Goal: Complete application form

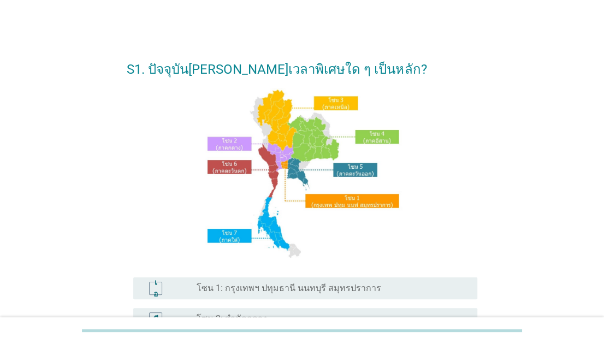
scroll to position [219, 0]
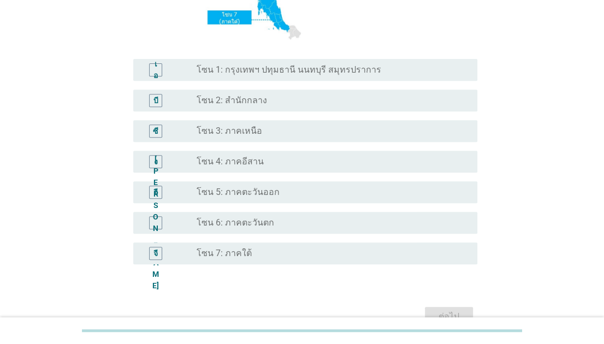
drag, startPoint x: 314, startPoint y: 71, endPoint x: 332, endPoint y: 76, distance: 18.8
click at [314, 71] on font "โซน 1: กรุงเทพฯ ปทุมธานี นนทบุรี สมุทรปราการ" at bounding box center [289, 69] width 185 height 10
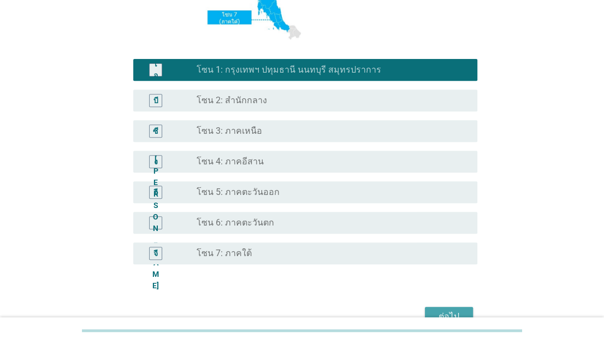
click at [448, 310] on font "ต่อไป" at bounding box center [449, 316] width 21 height 13
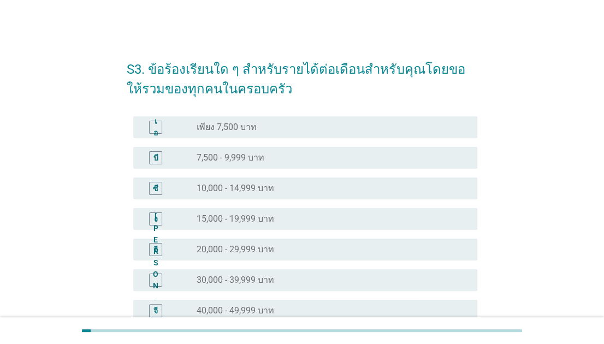
scroll to position [109, 0]
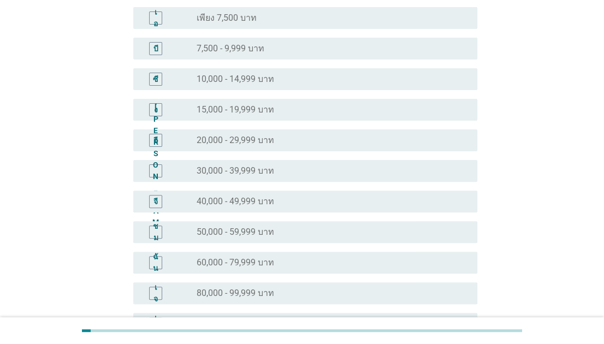
click at [259, 240] on div "ชม ปุ่มวิทยุ[PERSON_NAME]เลือก 50,000 - 59,999 บาท" at bounding box center [305, 232] width 344 height 22
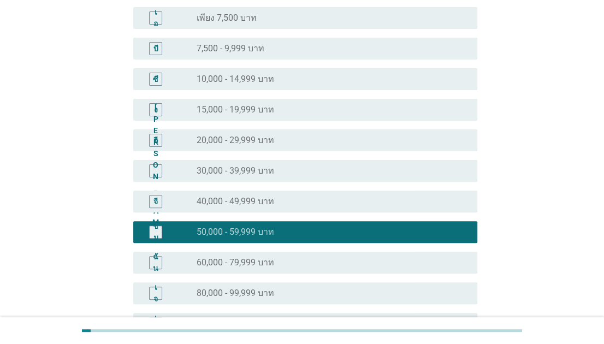
scroll to position [273, 0]
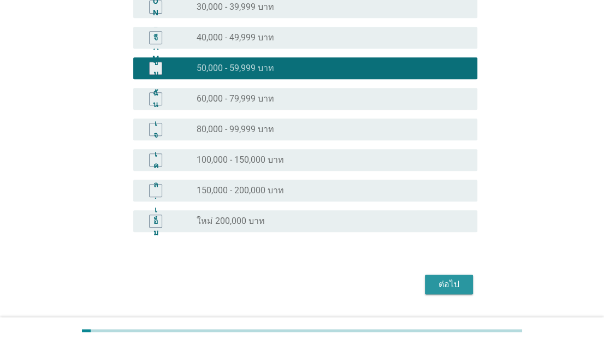
click at [438, 282] on div "ต่อไป" at bounding box center [449, 284] width 31 height 13
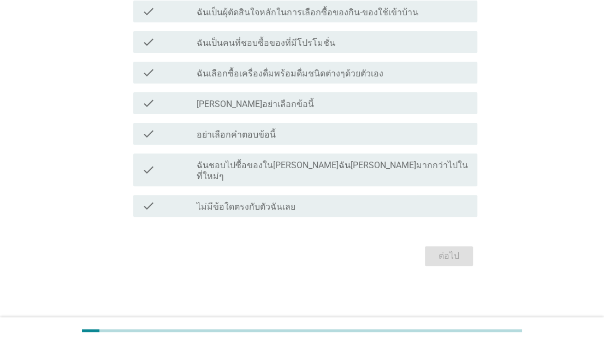
scroll to position [0, 0]
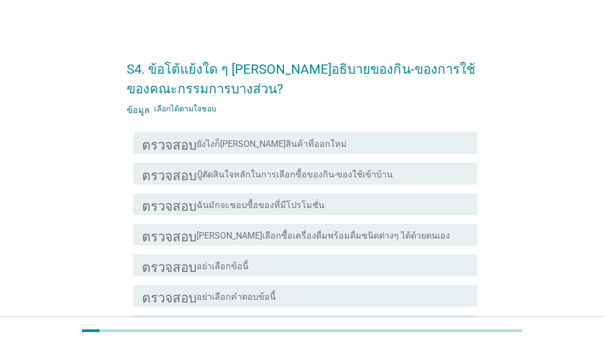
click at [297, 211] on div "ตรวจสอบ โครงร่างกล่องกาเครื่องหมายว่าง ฉันมักจะชอบซื้อของที่มีโปรโมชั่น" at bounding box center [305, 204] width 344 height 22
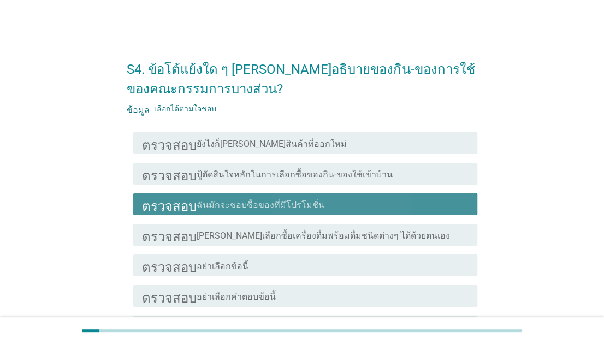
scroll to position [151, 0]
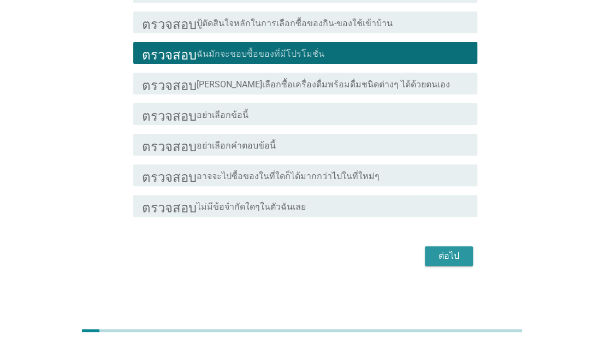
drag, startPoint x: 448, startPoint y: 257, endPoint x: 455, endPoint y: 253, distance: 7.3
click at [448, 258] on font "ต่อไป" at bounding box center [449, 256] width 21 height 10
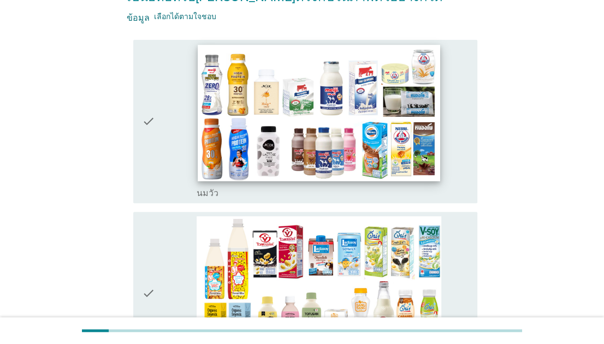
scroll to position [0, 0]
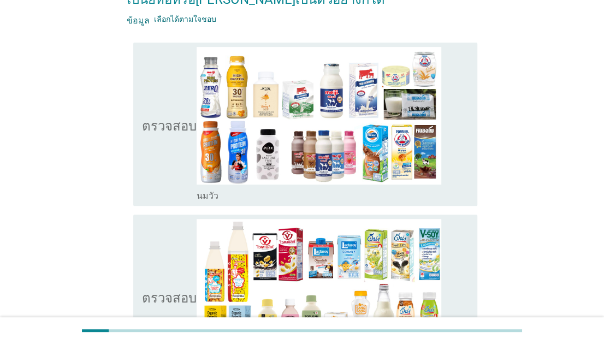
click at [171, 143] on icon "ตรวจสอบ" at bounding box center [169, 124] width 55 height 155
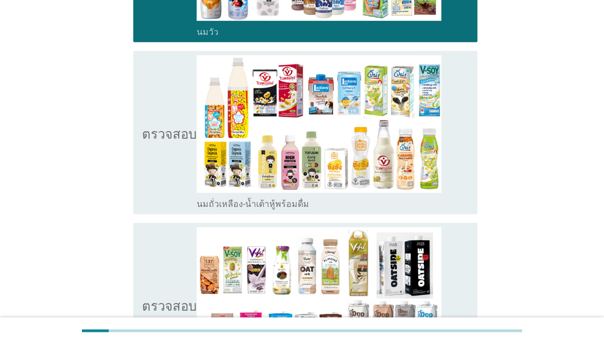
click at [179, 247] on icon "ตรวจสอบ" at bounding box center [169, 304] width 55 height 155
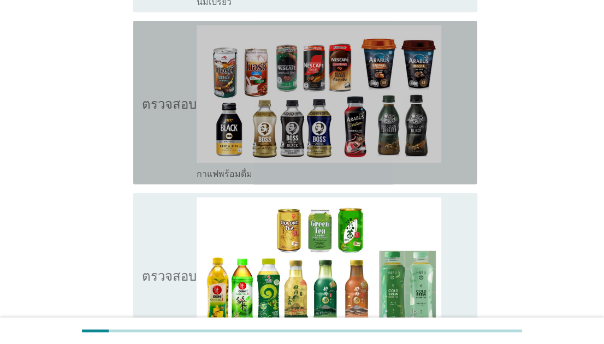
drag, startPoint x: 186, startPoint y: 114, endPoint x: 189, endPoint y: 173, distance: 59.6
click at [185, 117] on icon "ตรวจสอบ" at bounding box center [169, 102] width 55 height 155
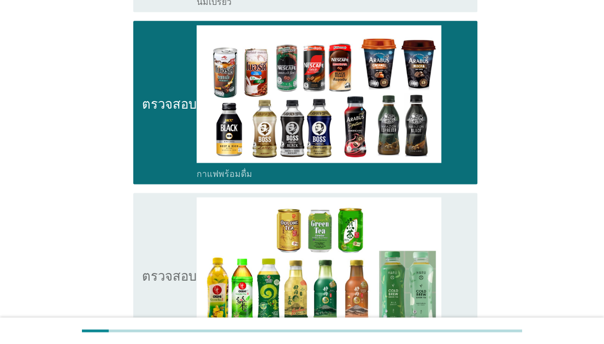
scroll to position [1093, 0]
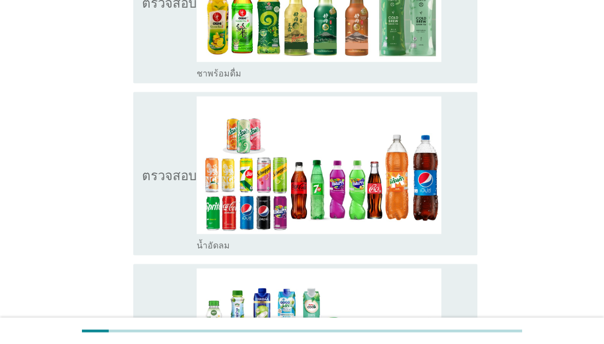
click at [180, 204] on icon "ตรวจสอบ" at bounding box center [169, 173] width 55 height 155
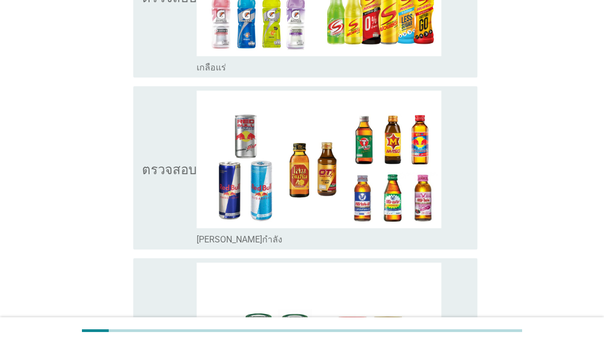
scroll to position [2364, 0]
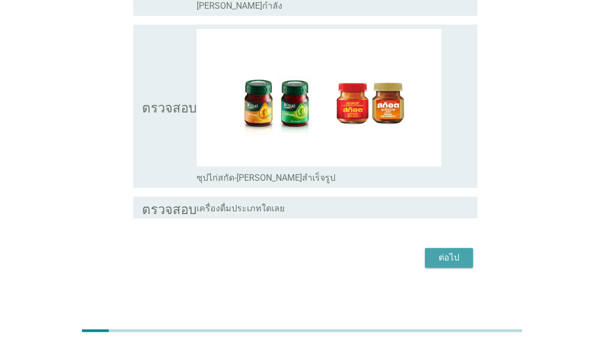
click at [452, 252] on font "ต่อไป" at bounding box center [449, 257] width 21 height 10
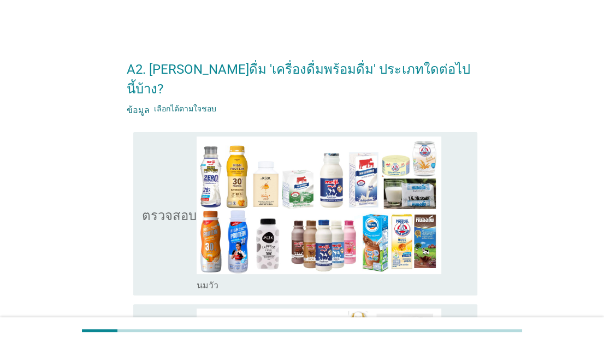
scroll to position [219, 0]
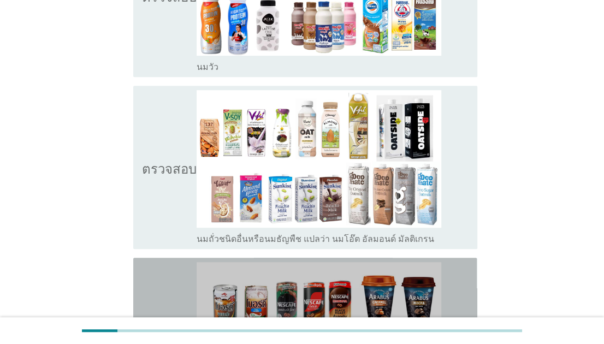
drag, startPoint x: 184, startPoint y: 279, endPoint x: 184, endPoint y: 159, distance: 120.2
click at [184, 278] on icon "ตรวจสอบ" at bounding box center [169, 339] width 55 height 155
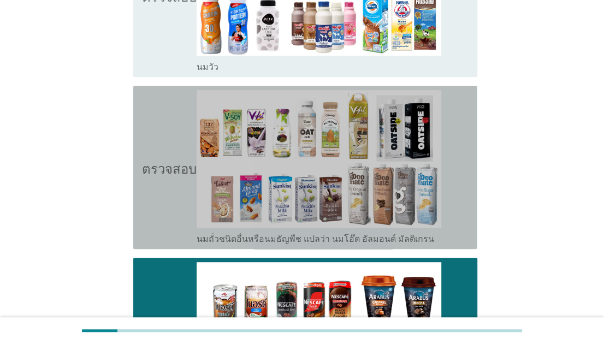
click at [186, 156] on icon "ตรวจสอบ" at bounding box center [169, 167] width 55 height 155
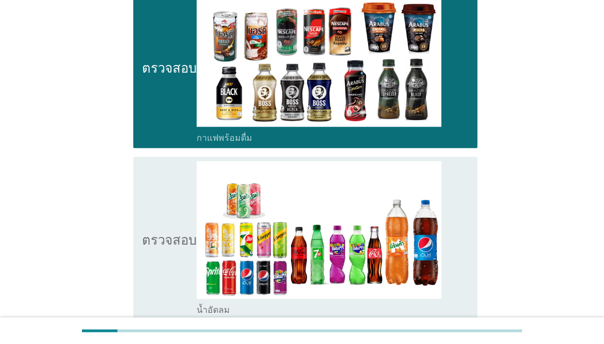
scroll to position [605, 0]
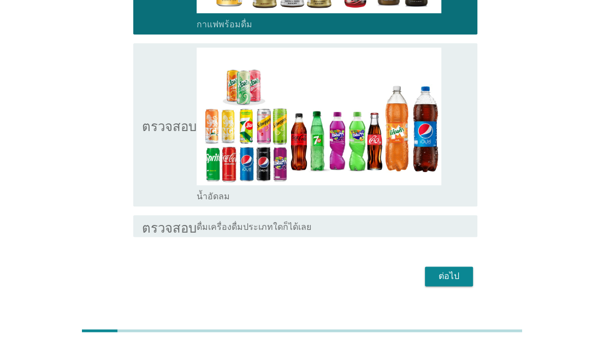
click at [187, 134] on icon "ตรวจสอบ" at bounding box center [169, 125] width 55 height 155
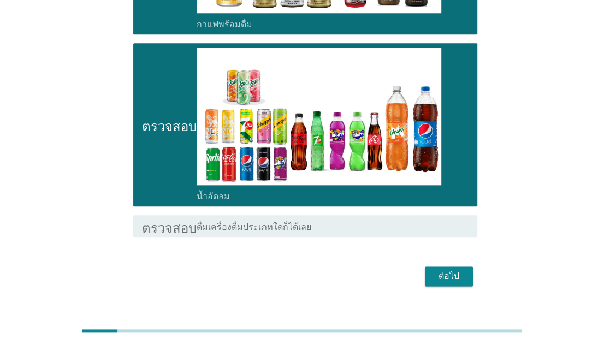
click at [457, 271] on font "ต่อไป" at bounding box center [449, 276] width 21 height 10
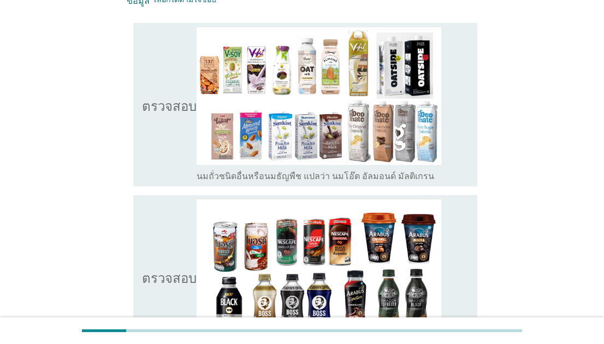
click at [173, 137] on icon "ตรวจสอบ" at bounding box center [169, 104] width 55 height 155
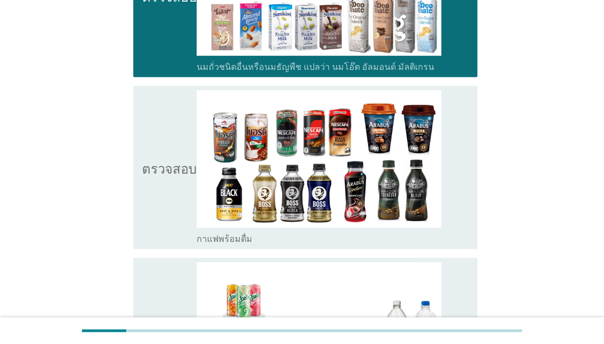
drag, startPoint x: 161, startPoint y: 165, endPoint x: 166, endPoint y: 180, distance: 16.1
click at [161, 166] on icon "ตรวจสอบ" at bounding box center [169, 167] width 55 height 155
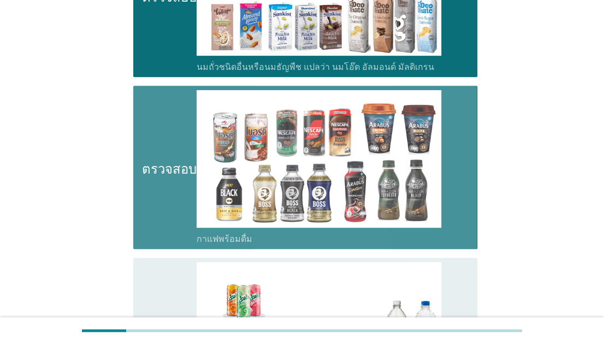
click at [177, 289] on icon "ตรวจสอบ" at bounding box center [169, 339] width 55 height 155
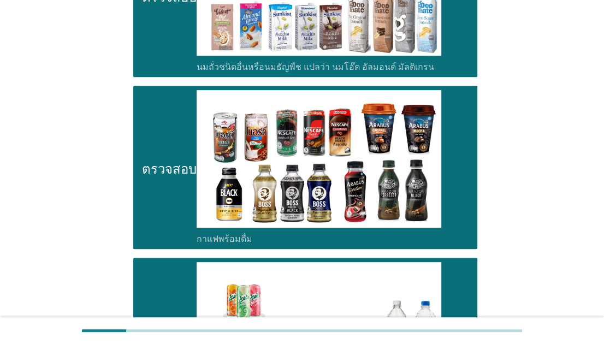
scroll to position [433, 0]
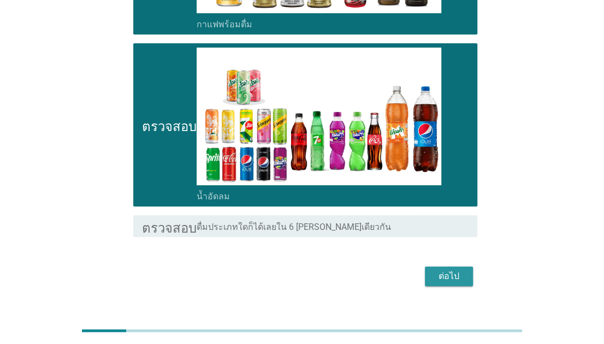
drag, startPoint x: 447, startPoint y: 262, endPoint x: 460, endPoint y: 262, distance: 13.1
click at [447, 270] on font "ต่อไป" at bounding box center [449, 276] width 21 height 13
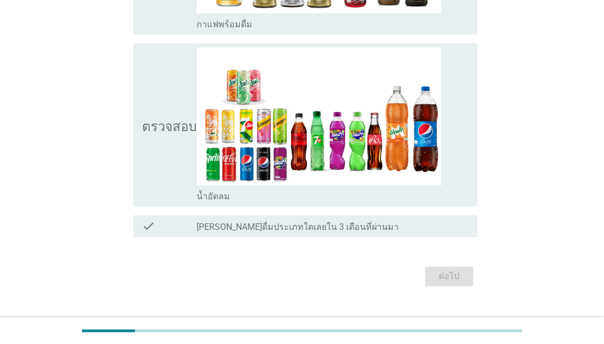
scroll to position [0, 0]
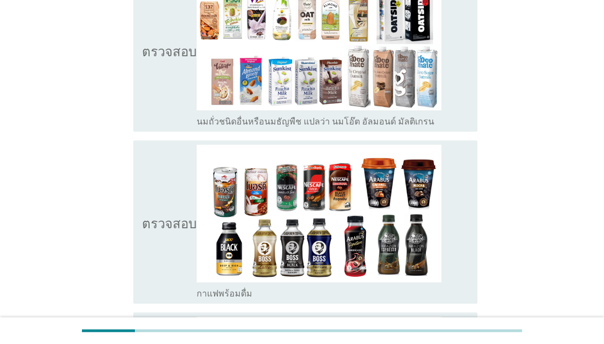
click at [174, 231] on icon "ตรวจสอบ" at bounding box center [169, 222] width 55 height 155
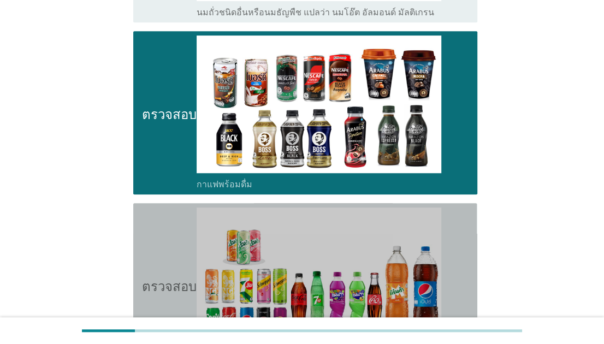
click at [190, 259] on icon "ตรวจสอบ" at bounding box center [169, 285] width 55 height 155
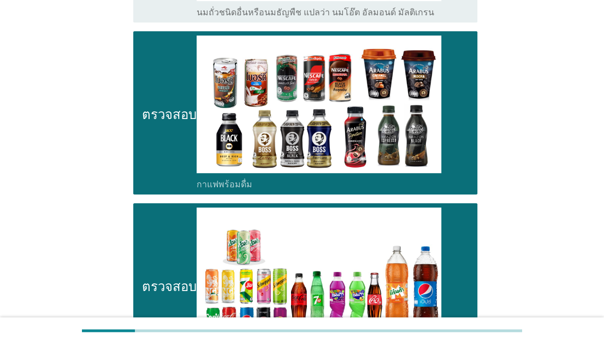
scroll to position [437, 0]
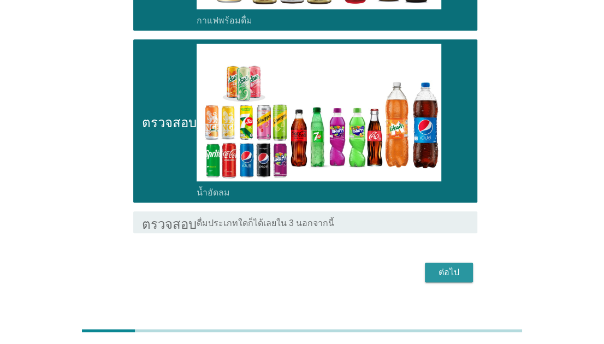
click at [445, 274] on font "ต่อไป" at bounding box center [449, 272] width 21 height 10
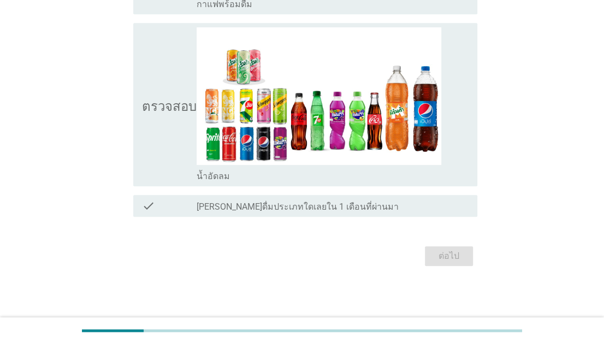
scroll to position [0, 0]
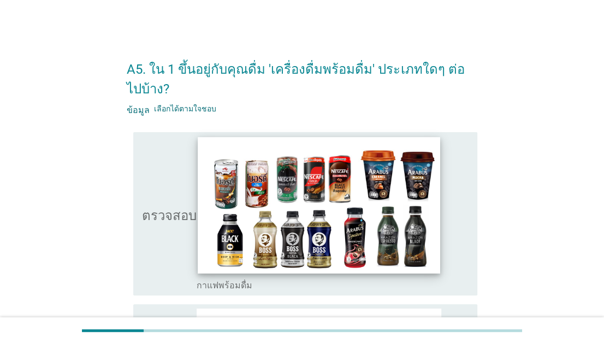
click at [215, 231] on img at bounding box center [319, 205] width 243 height 136
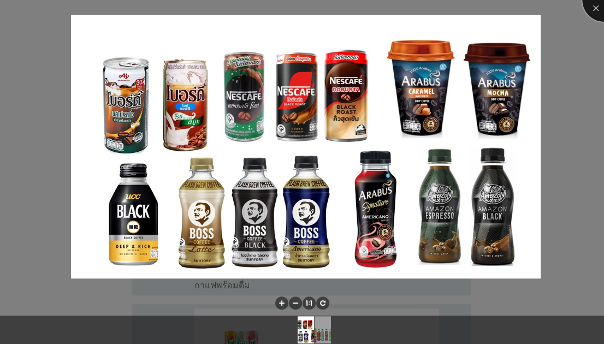
click at [597, 10] on div at bounding box center [604, 0] width 44 height 44
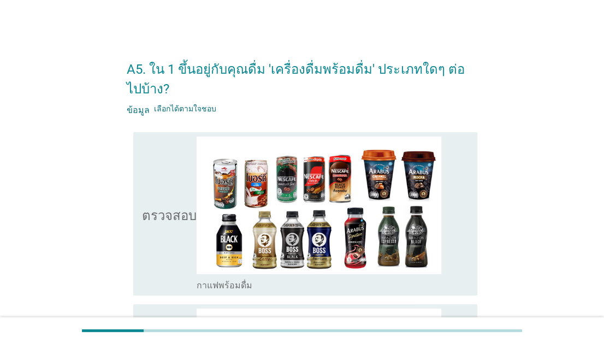
click at [359, 278] on div "โครงร่างกล่องกาเครื่องหมายว่าง กาแฟพร้อมดื่ม" at bounding box center [333, 284] width 272 height 13
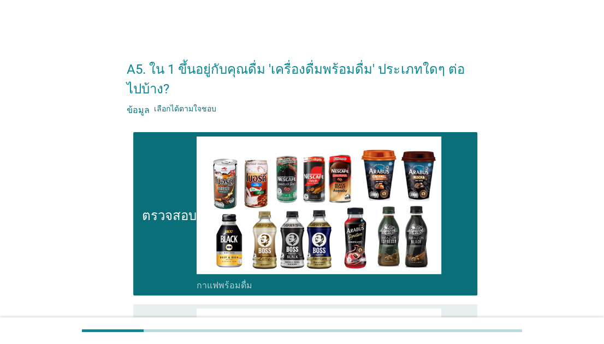
scroll to position [219, 0]
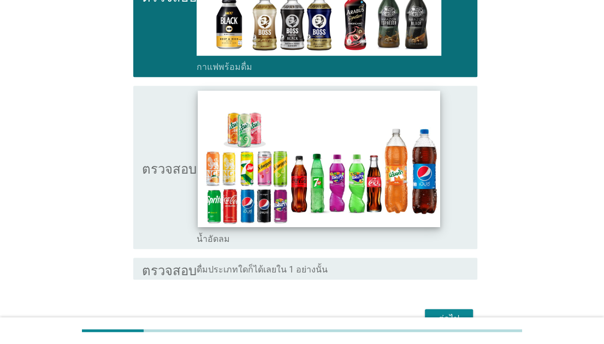
click at [173, 187] on icon "ตรวจสอบ" at bounding box center [169, 167] width 55 height 155
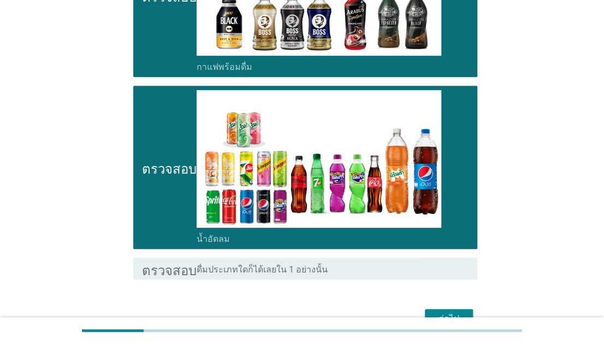
scroll to position [281, 0]
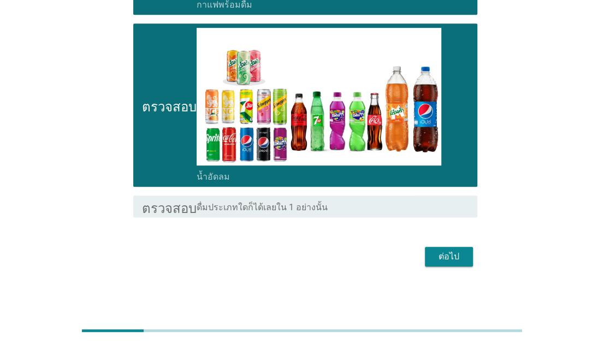
click at [447, 259] on font "ต่อไป" at bounding box center [449, 256] width 21 height 10
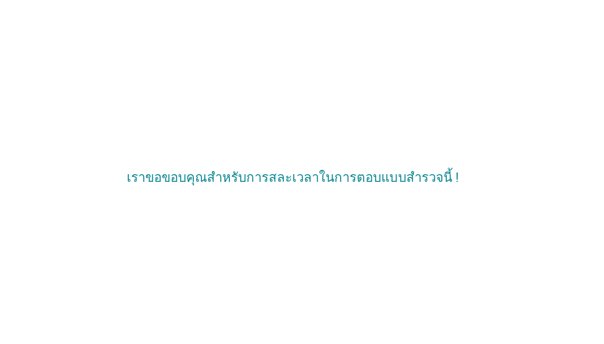
scroll to position [0, 0]
